Goal: Task Accomplishment & Management: Use online tool/utility

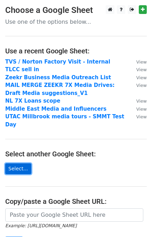
click at [15, 165] on link "Select..." at bounding box center [18, 168] width 26 height 11
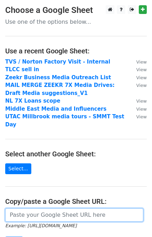
click at [58, 211] on input "url" at bounding box center [74, 214] width 138 height 13
paste input "[URL][DOMAIN_NAME]"
type input "[URL][DOMAIN_NAME]"
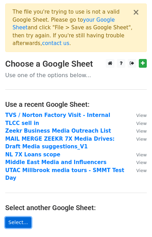
click at [23, 217] on link "Select..." at bounding box center [18, 222] width 26 height 11
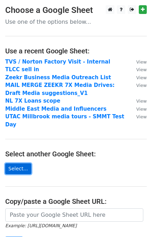
click at [14, 163] on link "Select..." at bounding box center [18, 168] width 26 height 11
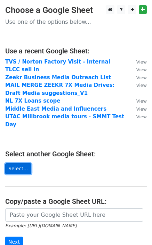
click at [23, 163] on link "Select..." at bounding box center [18, 168] width 26 height 11
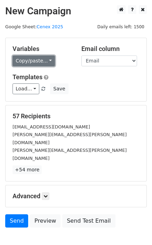
click at [40, 59] on link "Copy/paste..." at bounding box center [34, 60] width 43 height 11
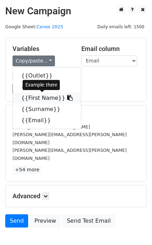
click at [43, 96] on link "{{First Name}}" at bounding box center [47, 97] width 68 height 11
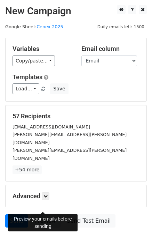
click at [48, 214] on link "Preview" at bounding box center [45, 220] width 31 height 13
